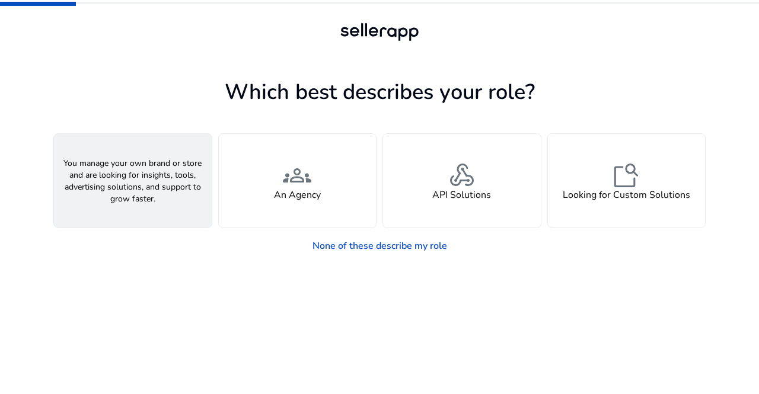
click at [141, 190] on h4 "A Seller" at bounding box center [133, 195] width 36 height 11
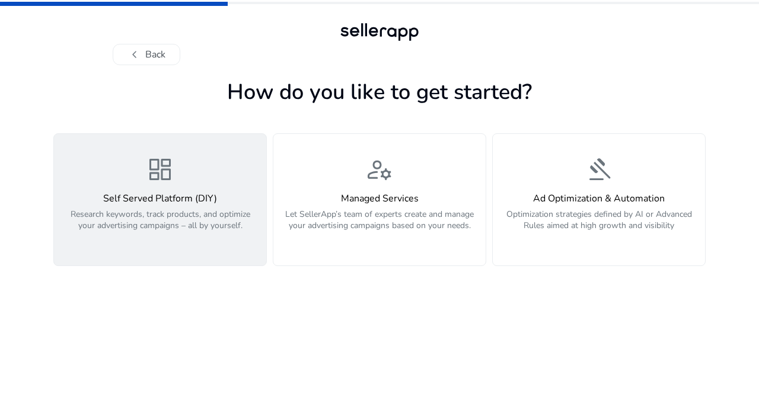
click at [140, 170] on div "dashboard Self Served Platform (DIY) Research keywords, track products, and opt…" at bounding box center [160, 199] width 198 height 89
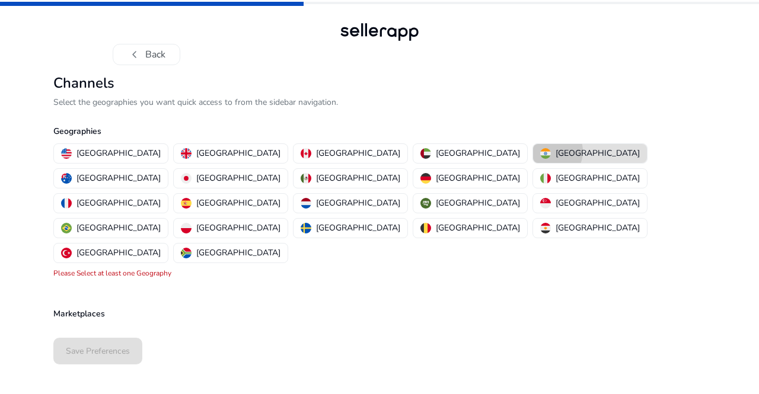
click at [540, 151] on div "[GEOGRAPHIC_DATA]" at bounding box center [590, 153] width 100 height 12
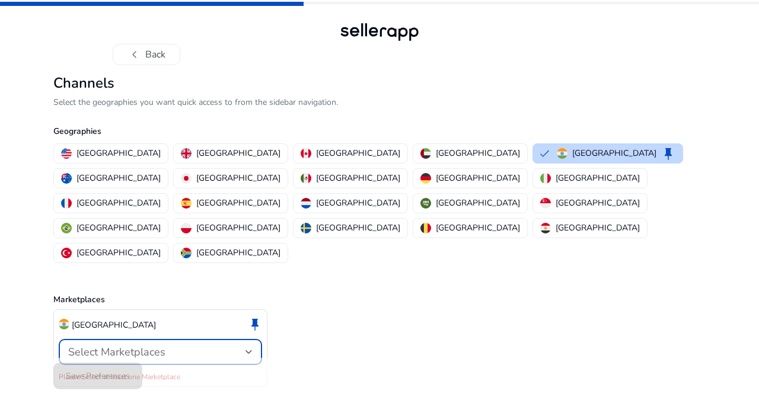
click at [247, 350] on div at bounding box center [248, 352] width 7 height 5
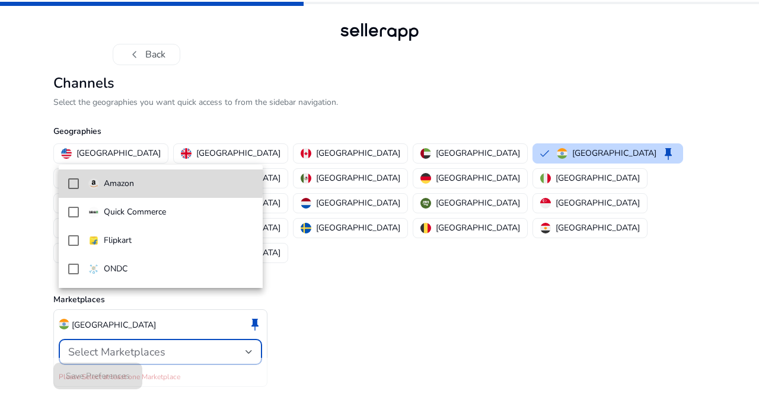
click at [123, 177] on mat-option "Amazon" at bounding box center [161, 184] width 204 height 28
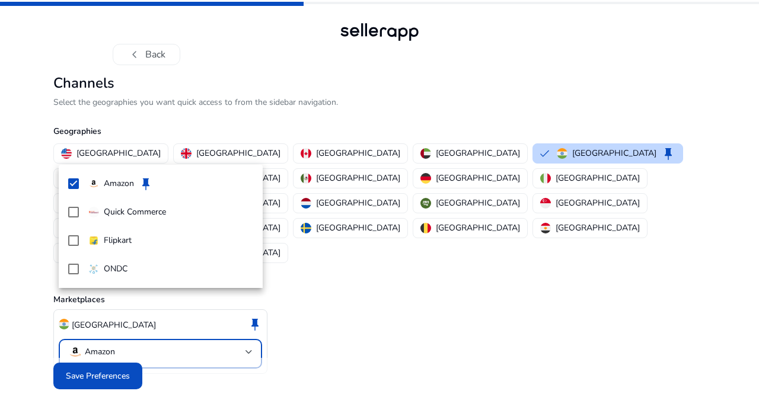
click at [101, 349] on div at bounding box center [379, 197] width 759 height 394
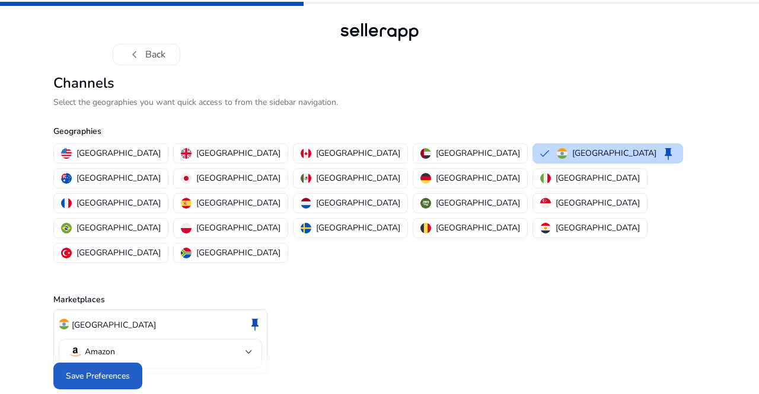
click at [101, 370] on span "Save Preferences" at bounding box center [98, 376] width 64 height 12
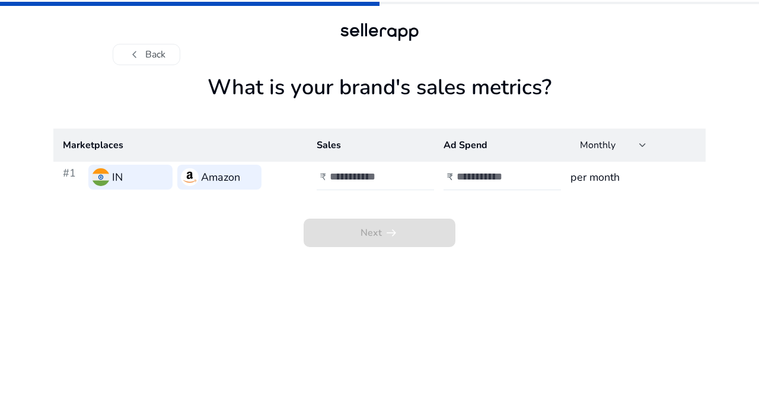
click at [321, 180] on h4 "₹" at bounding box center [323, 177] width 6 height 11
type input "****"
click at [462, 177] on input "number" at bounding box center [496, 176] width 80 height 13
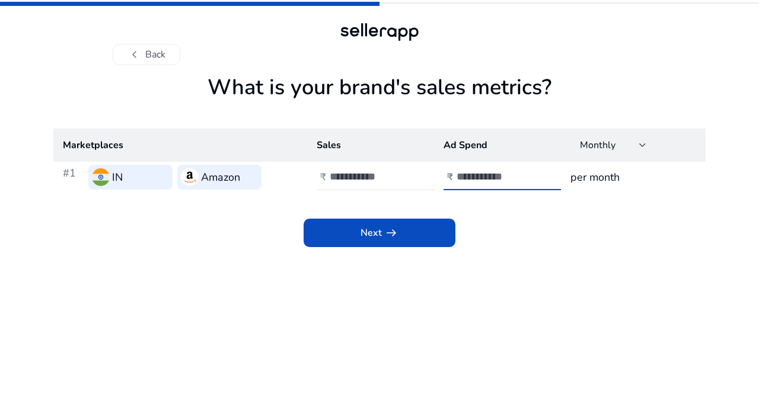
type input "***"
click at [583, 177] on h3 "per month" at bounding box center [633, 177] width 126 height 17
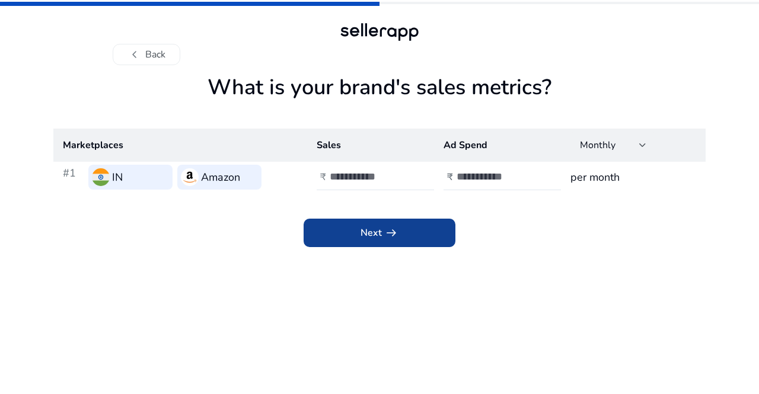
click at [357, 228] on span at bounding box center [379, 233] width 152 height 28
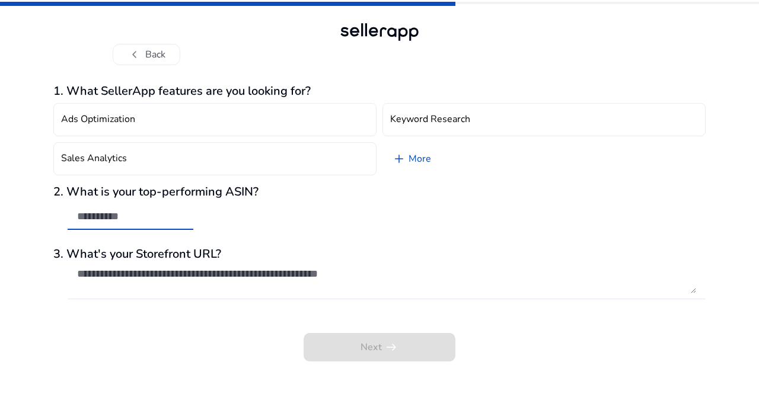
click at [162, 217] on input "text" at bounding box center [130, 216] width 107 height 13
click at [143, 58] on button "chevron_left Back" at bounding box center [147, 54] width 68 height 21
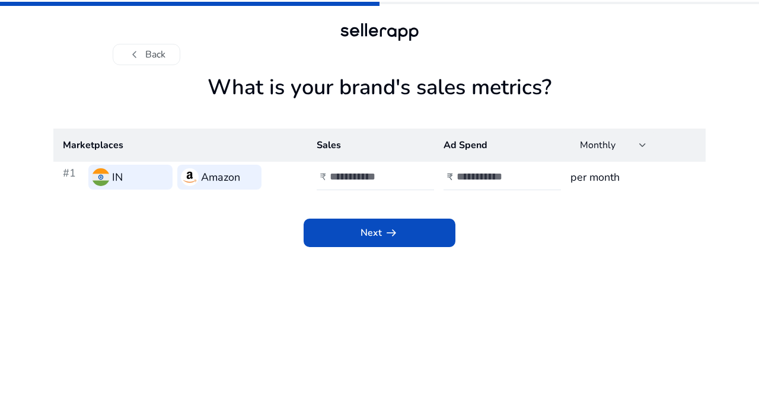
click at [143, 58] on button "chevron_left Back" at bounding box center [147, 54] width 68 height 21
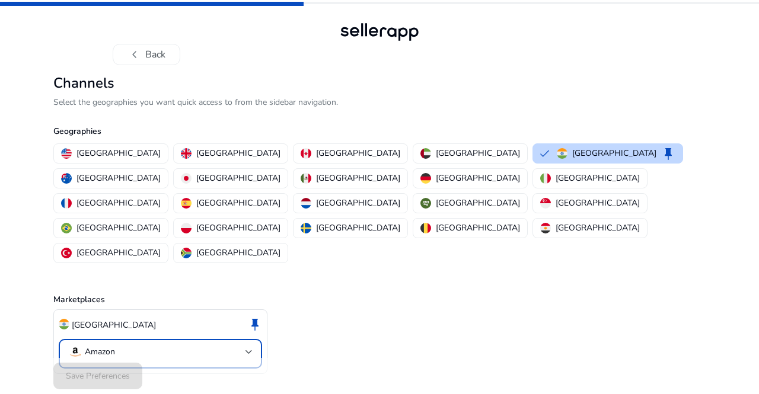
click at [249, 345] on div at bounding box center [248, 352] width 7 height 14
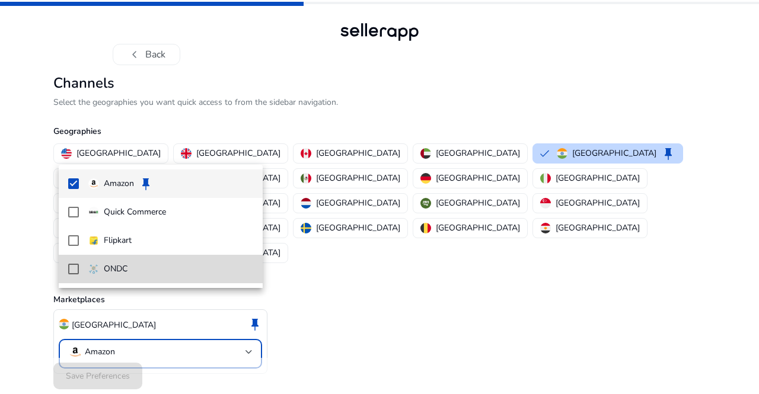
click at [149, 271] on span "ONDC" at bounding box center [170, 269] width 165 height 13
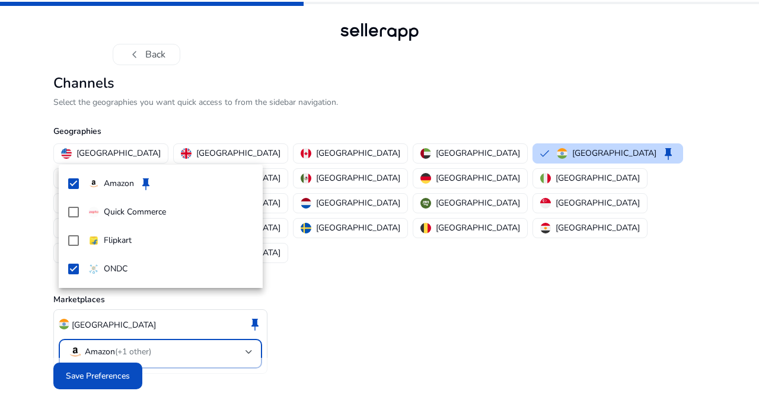
click at [81, 354] on div at bounding box center [379, 197] width 759 height 394
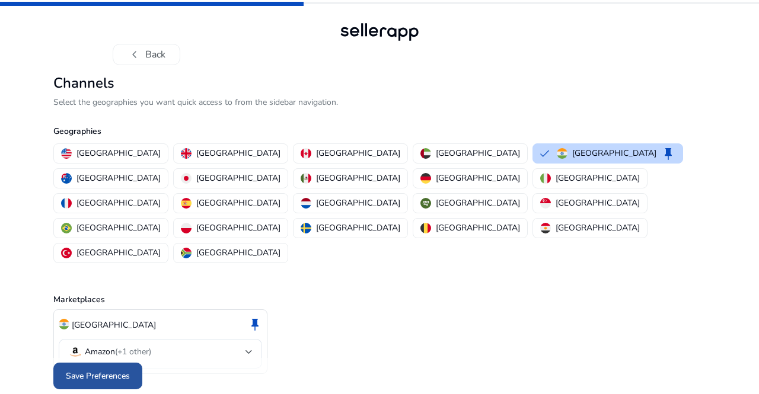
click at [95, 370] on span "Save Preferences" at bounding box center [98, 376] width 64 height 12
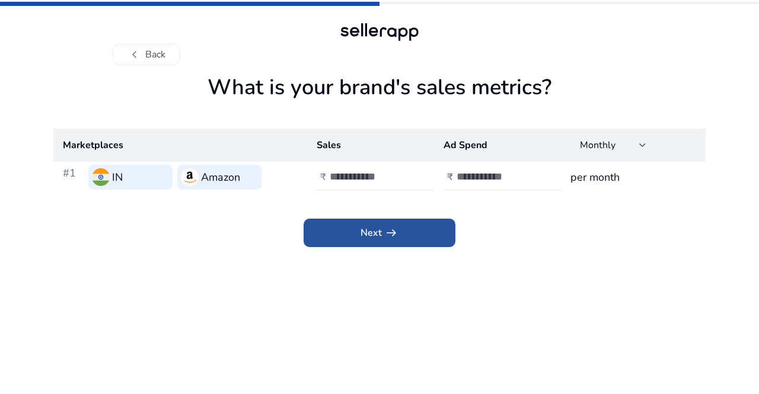
click at [359, 241] on span at bounding box center [379, 233] width 152 height 28
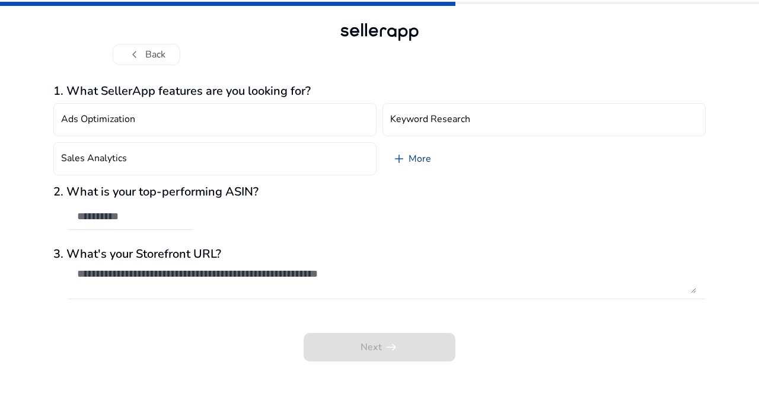
click at [399, 163] on span "add" at bounding box center [399, 159] width 14 height 14
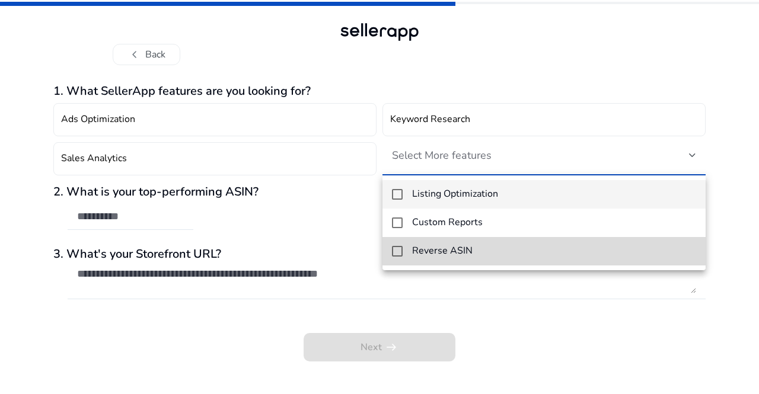
click at [394, 256] on mat-pseudo-checkbox at bounding box center [397, 251] width 11 height 11
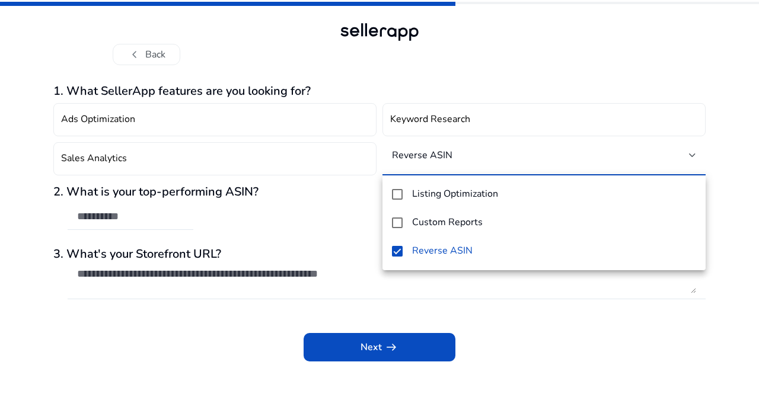
click at [327, 353] on div at bounding box center [379, 197] width 759 height 394
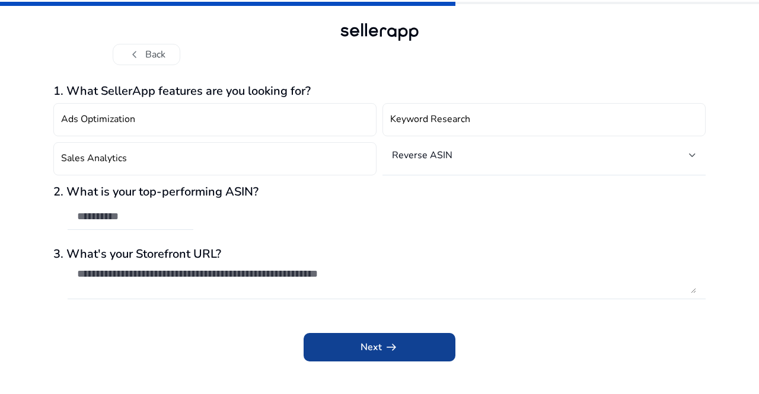
click at [367, 348] on span "Next arrow_right_alt" at bounding box center [379, 347] width 38 height 14
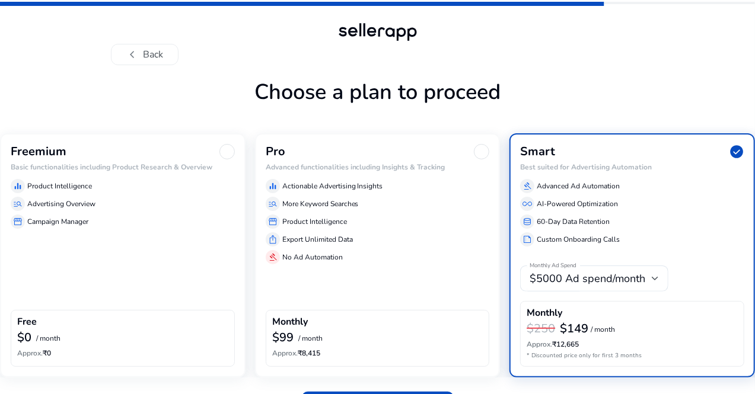
click at [108, 349] on h6 "Approx. ₹0" at bounding box center [122, 353] width 211 height 8
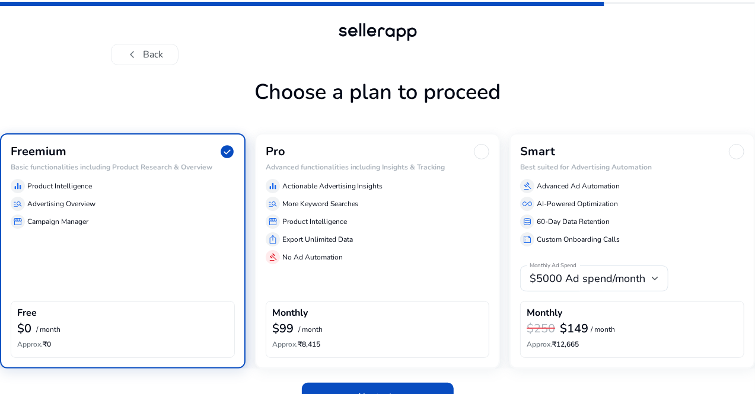
click at [4, 304] on div "chevron_left Back Choose a plan to proceed Freemium check_circle Basic function…" at bounding box center [377, 210] width 755 height 421
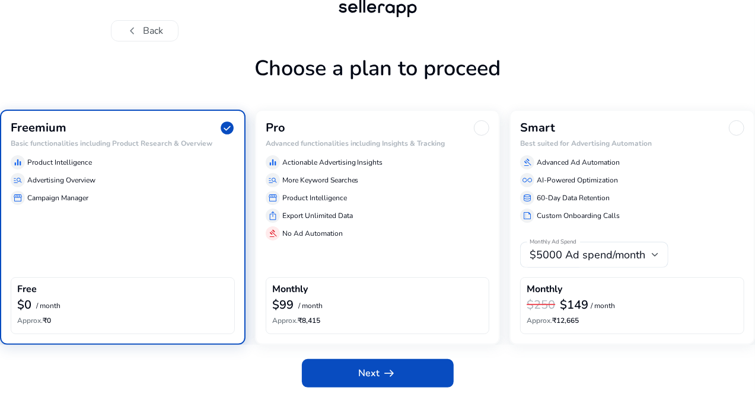
click at [4, 304] on div "chevron_left Back Choose a plan to proceed Freemium check_circle Basic function…" at bounding box center [377, 186] width 755 height 421
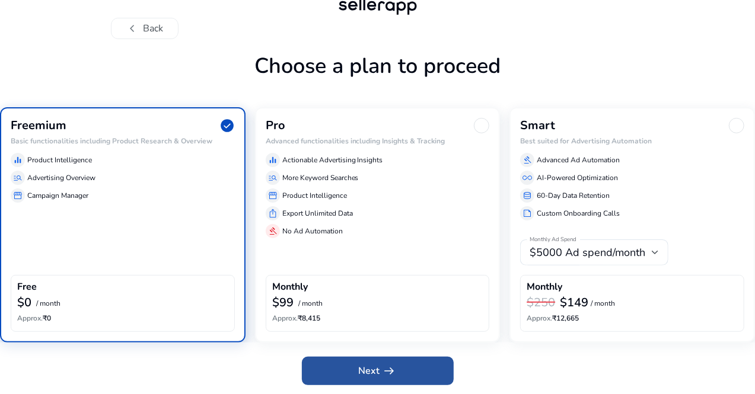
click at [371, 365] on span "Next arrow_right_alt" at bounding box center [378, 371] width 38 height 14
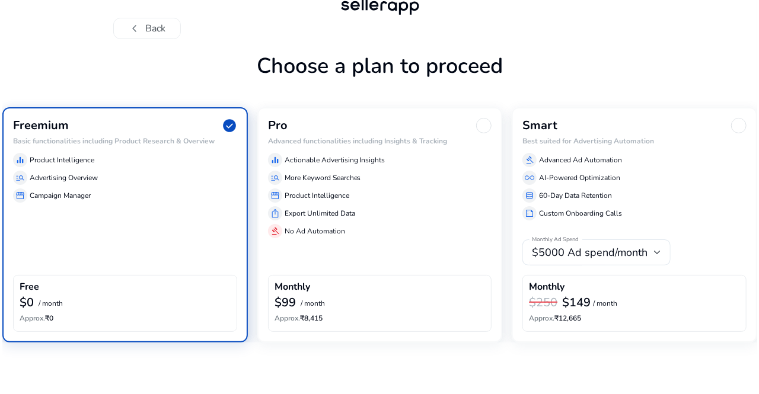
scroll to position [0, 0]
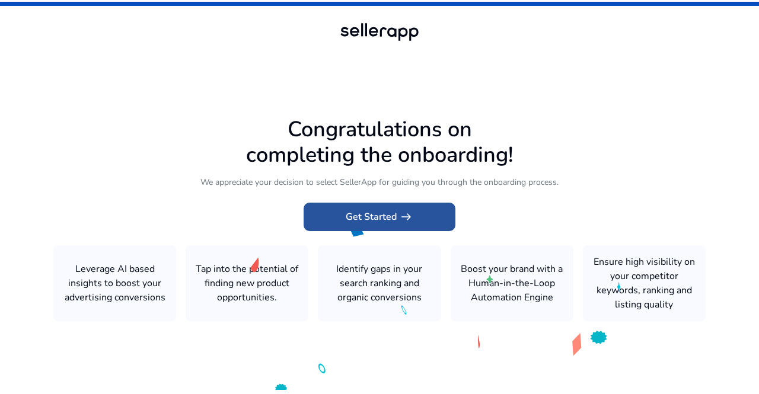
click at [377, 221] on span "Get Started arrow_right_alt" at bounding box center [380, 217] width 68 height 14
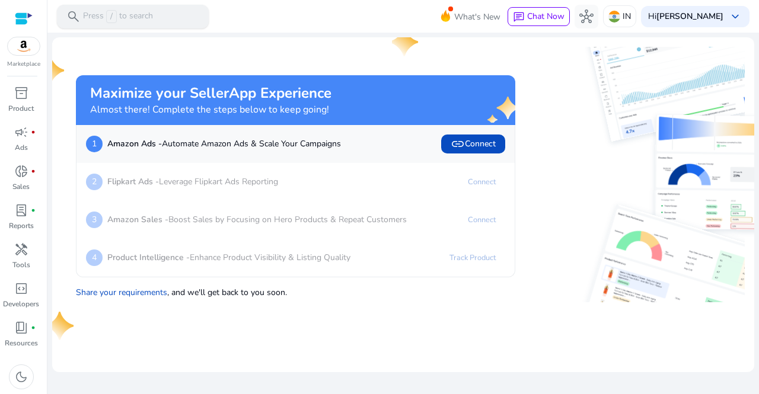
click at [125, 16] on p "Press / to search" at bounding box center [118, 16] width 70 height 13
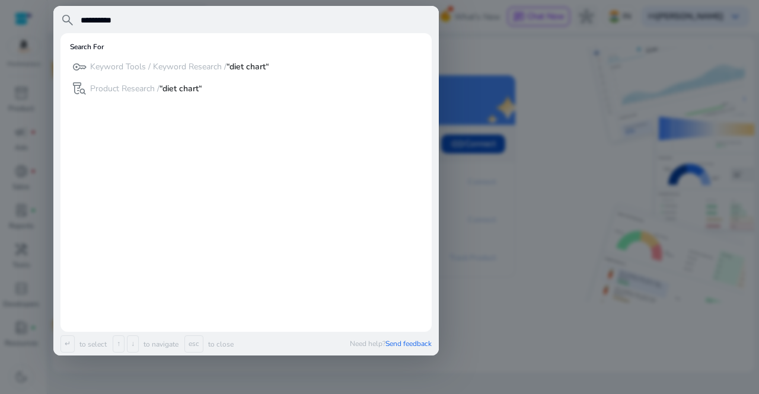
type input "**********"
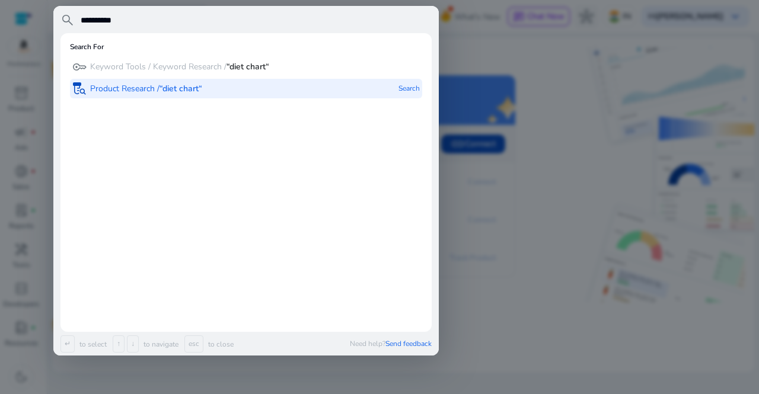
click at [181, 88] on b "“diet chart“" at bounding box center [180, 88] width 43 height 11
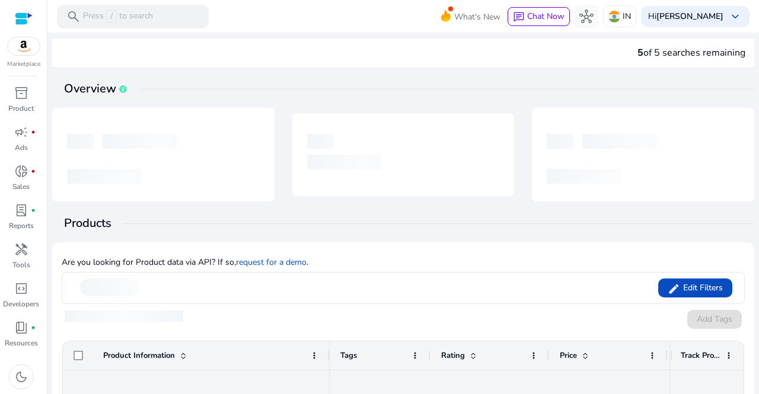
click at [216, 75] on div "5 of 5 searches remaining Overview Products Are you looking for Product data vi…" at bounding box center [403, 344] width 702 height 611
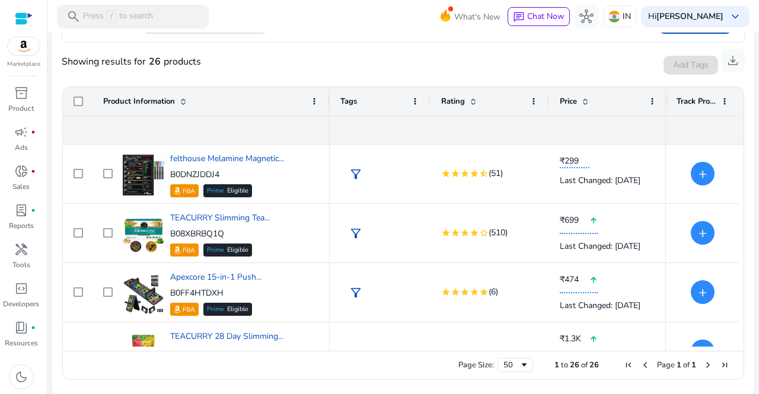
scroll to position [242, 0]
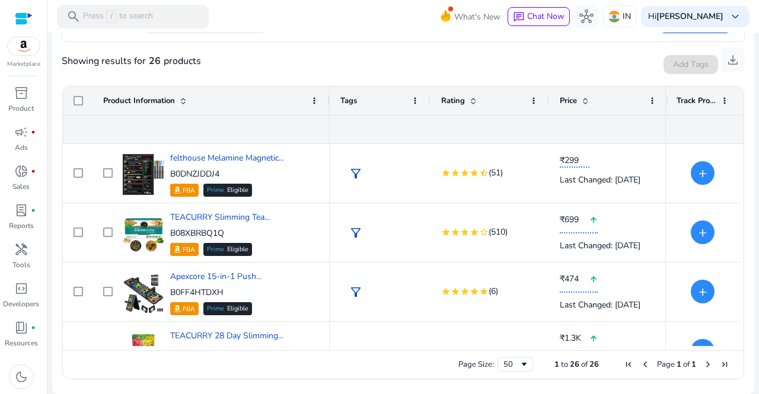
drag, startPoint x: 740, startPoint y: 164, endPoint x: 739, endPoint y: 202, distance: 38.5
click at [739, 202] on ag-grid-angular "1 to 26 of 26. Page 1 of 1 Drag here to set row groups Rating Price Est. Orders…" at bounding box center [403, 232] width 701 height 305
